Goal: Check status: Check status

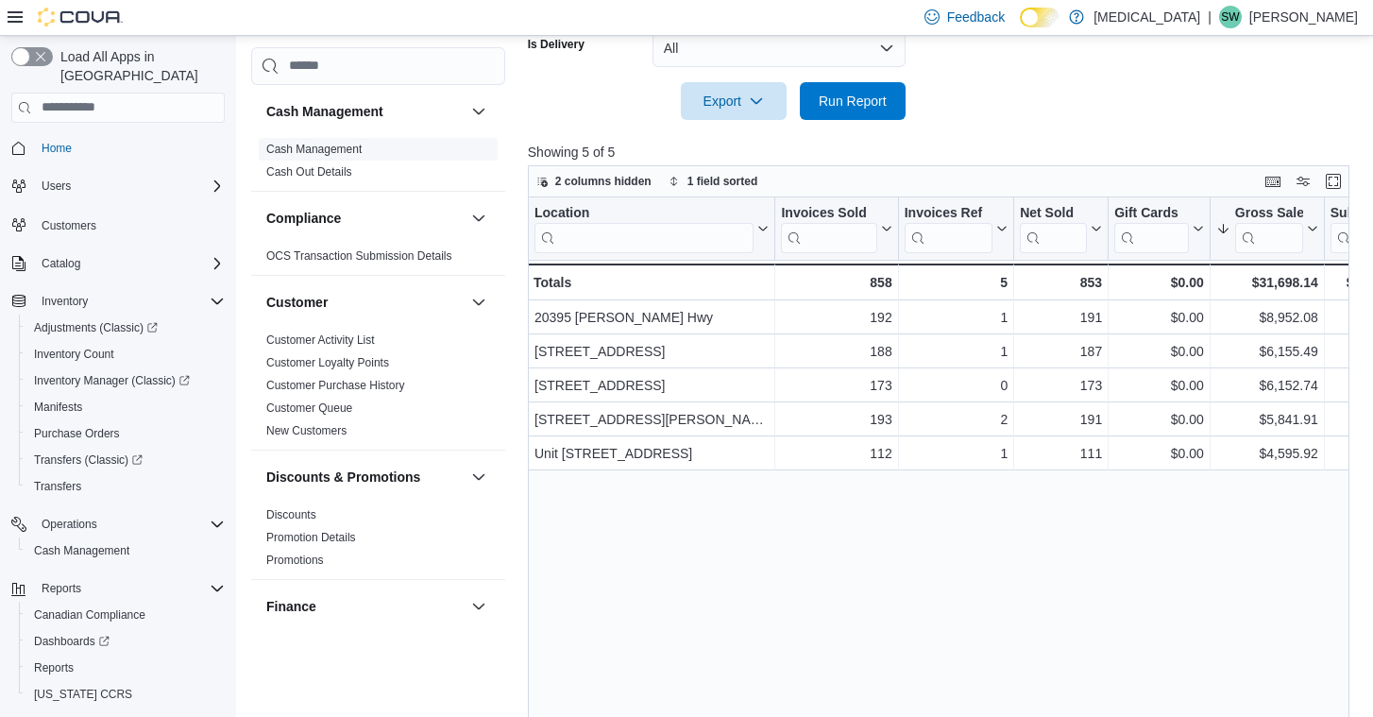
scroll to position [6, 0]
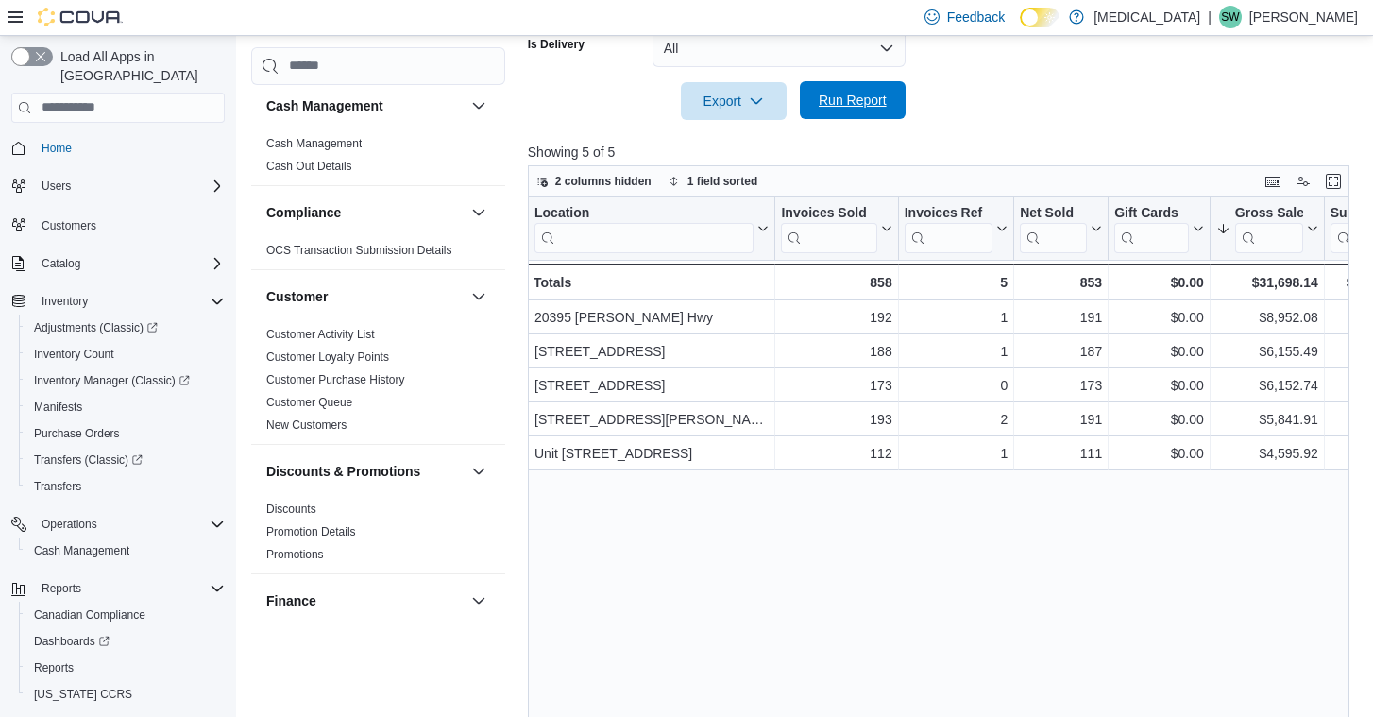
click at [861, 110] on span "Run Report" at bounding box center [853, 100] width 68 height 19
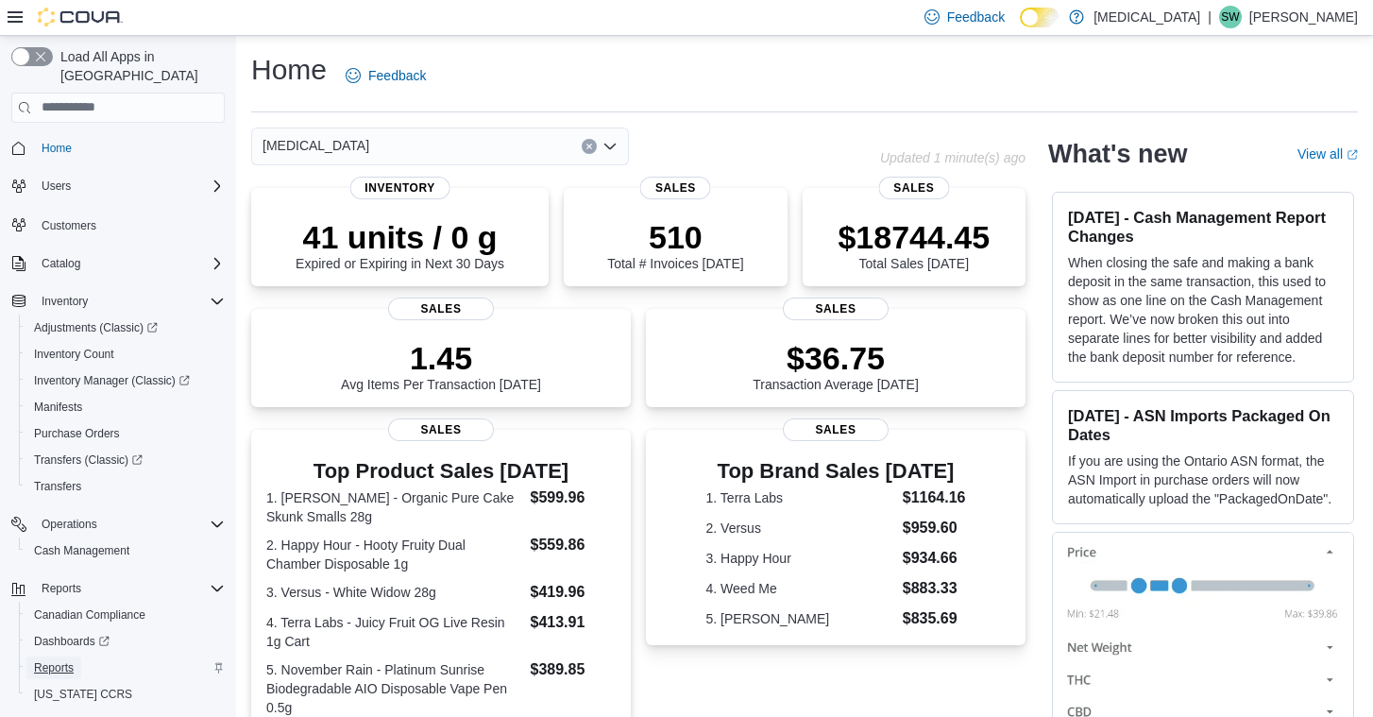
click at [64, 660] on span "Reports" at bounding box center [54, 667] width 40 height 15
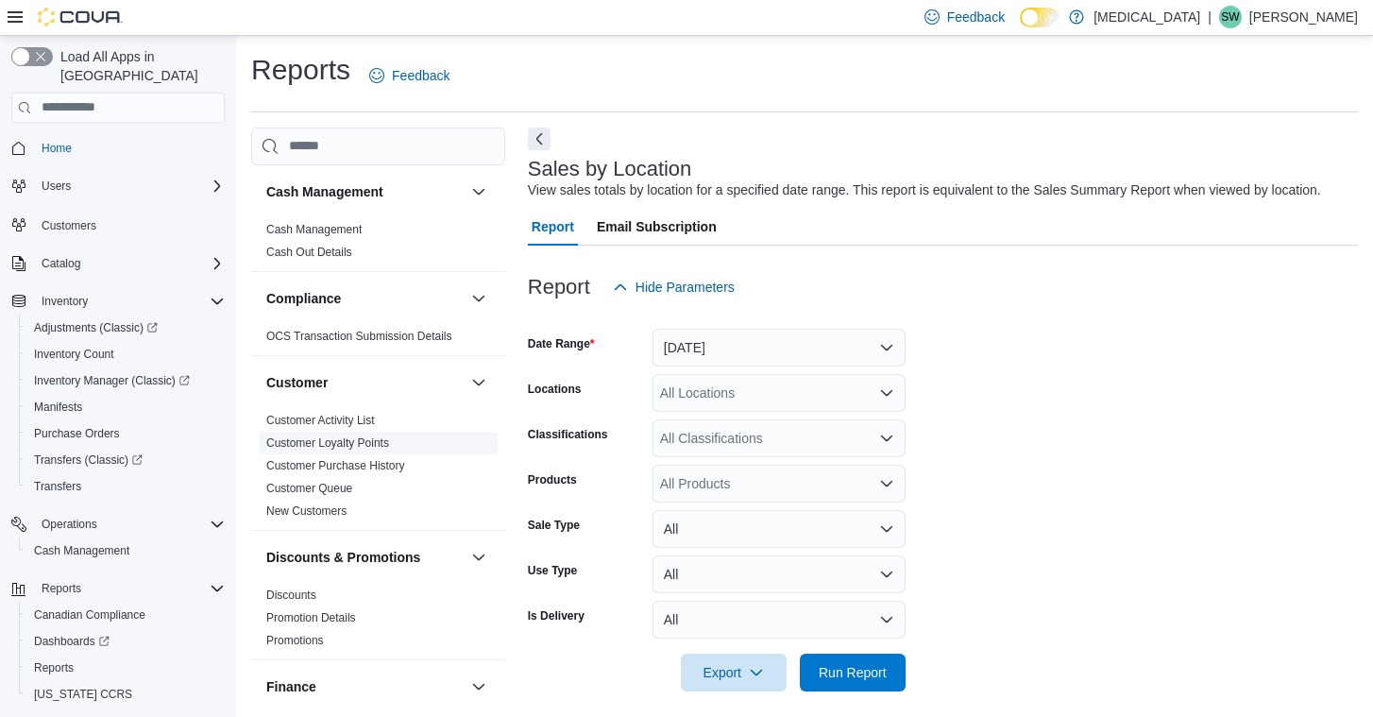
scroll to position [32, 0]
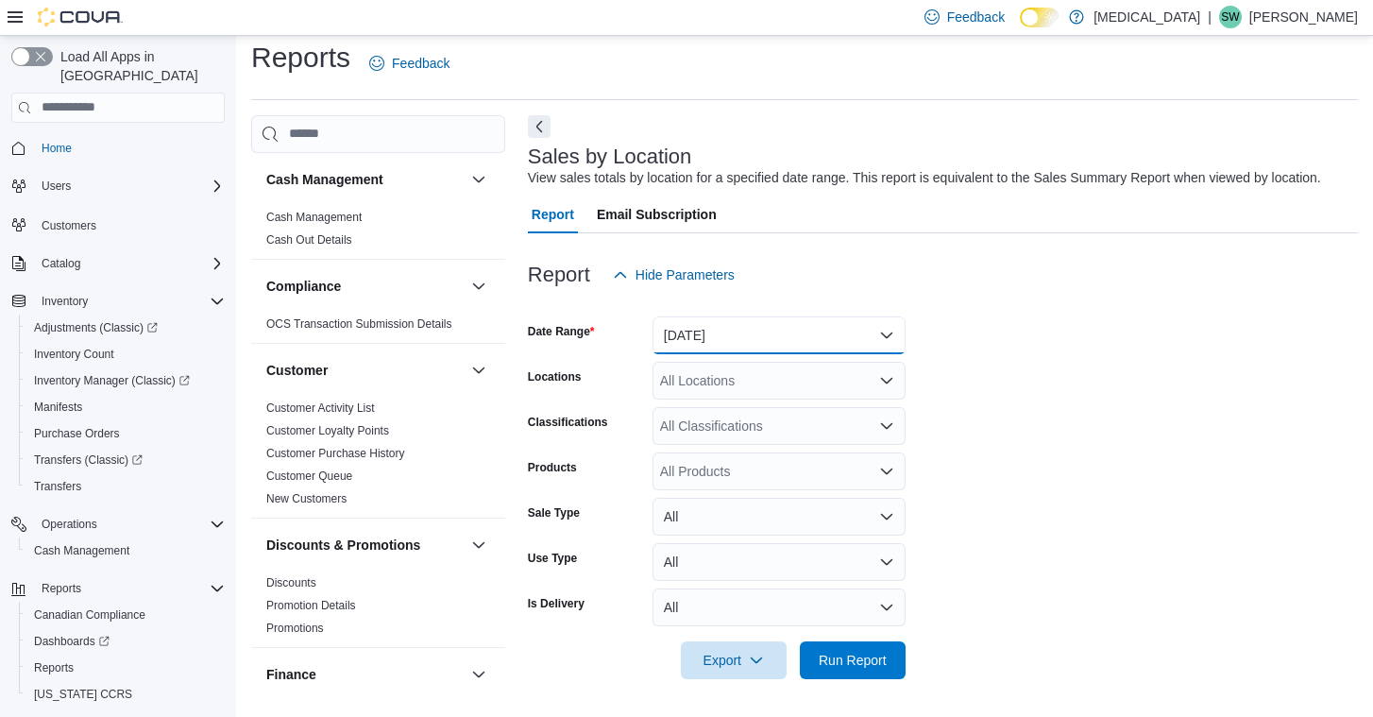
click at [768, 340] on button "[DATE]" at bounding box center [779, 335] width 253 height 38
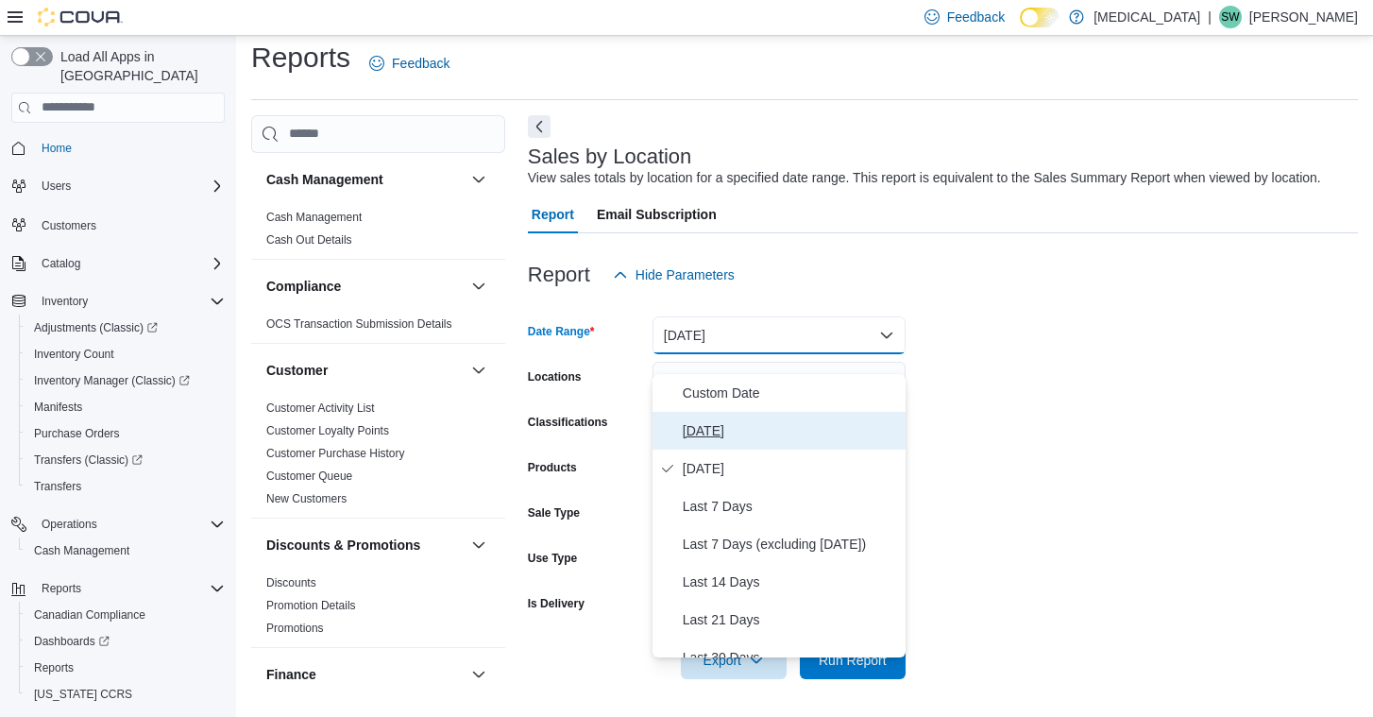
click at [759, 419] on span "[DATE]" at bounding box center [790, 430] width 215 height 23
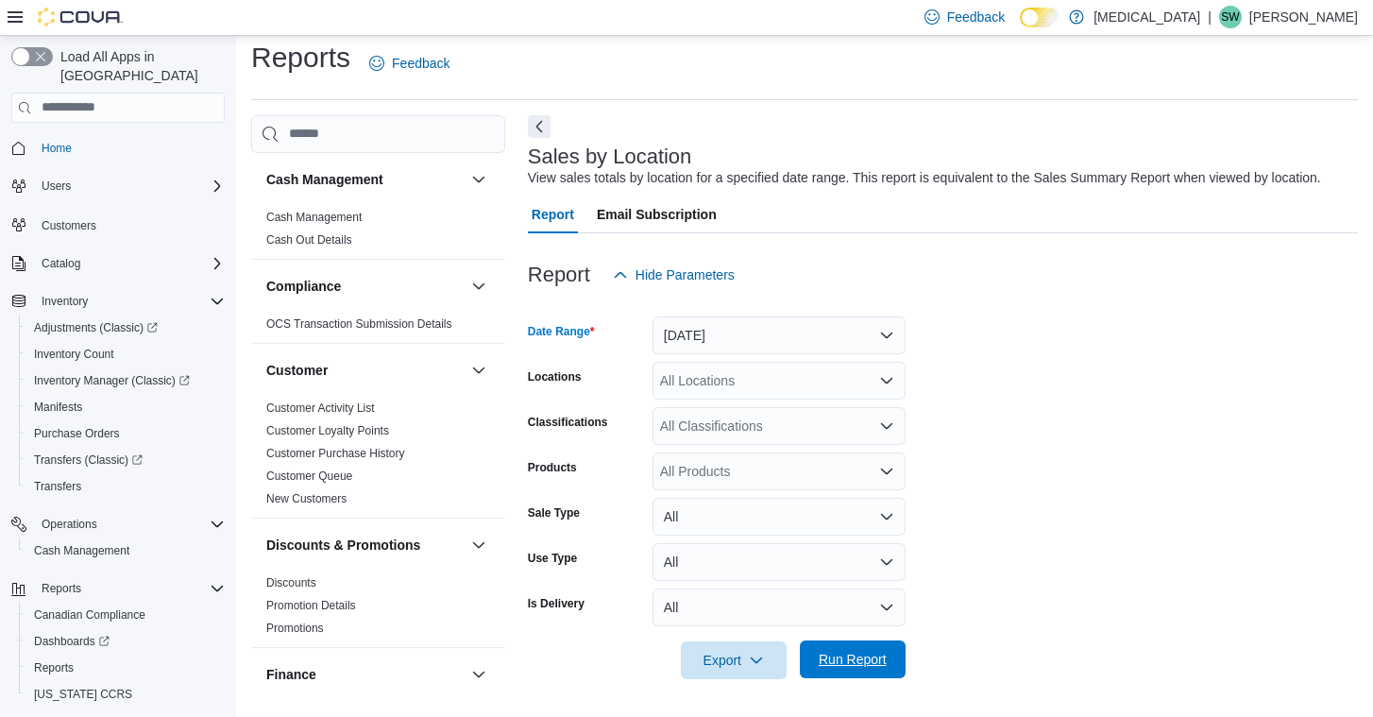
click at [863, 652] on span "Run Report" at bounding box center [853, 659] width 68 height 19
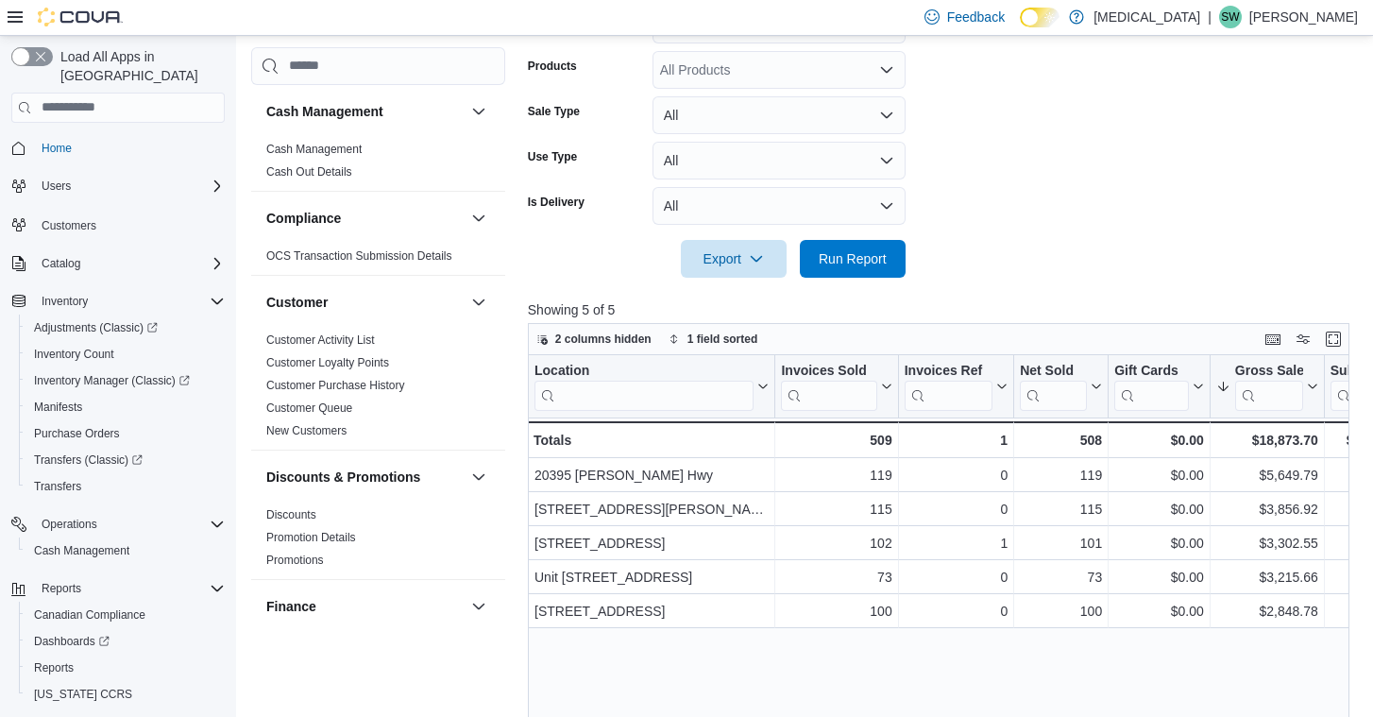
scroll to position [419, 0]
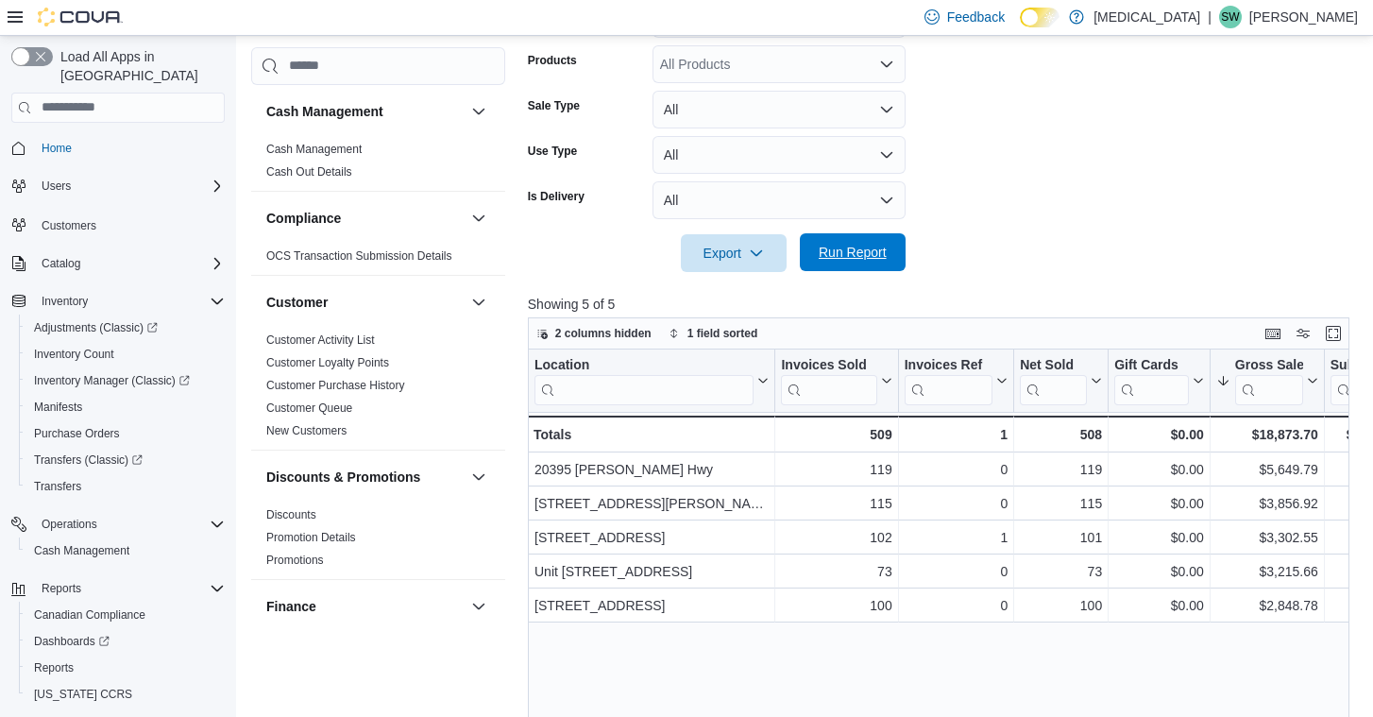
click at [863, 262] on span "Run Report" at bounding box center [853, 252] width 68 height 19
